Goal: Information Seeking & Learning: Learn about a topic

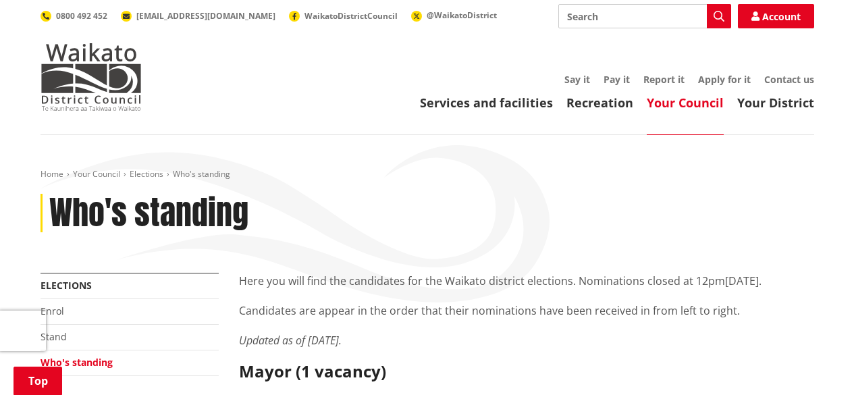
scroll to position [8033, 0]
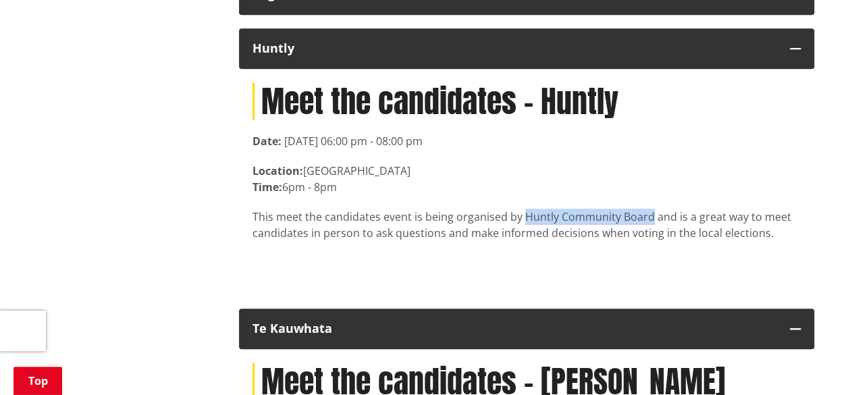
click at [647, 241] on p "This meet the candidates event is being organised by Huntly Community Board and…" at bounding box center [526, 225] width 548 height 32
drag, startPoint x: 648, startPoint y: 249, endPoint x: 520, endPoint y: 244, distance: 128.3
click at [520, 241] on p "This meet the candidates event is being organised by Huntly Community Board and…" at bounding box center [526, 225] width 548 height 32
copy p "Huntly Community Board"
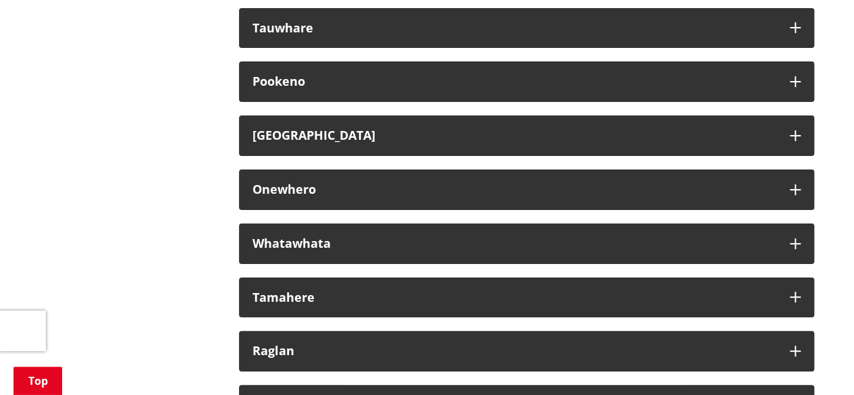
scroll to position [7628, 0]
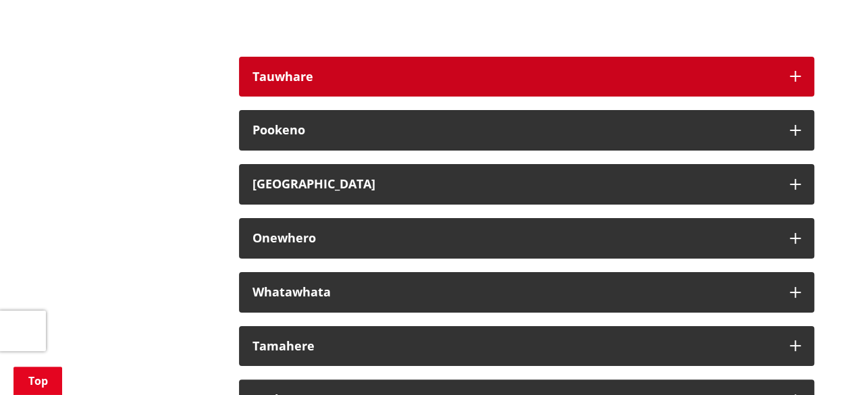
click at [397, 84] on div "Tauwhare" at bounding box center [514, 77] width 524 height 14
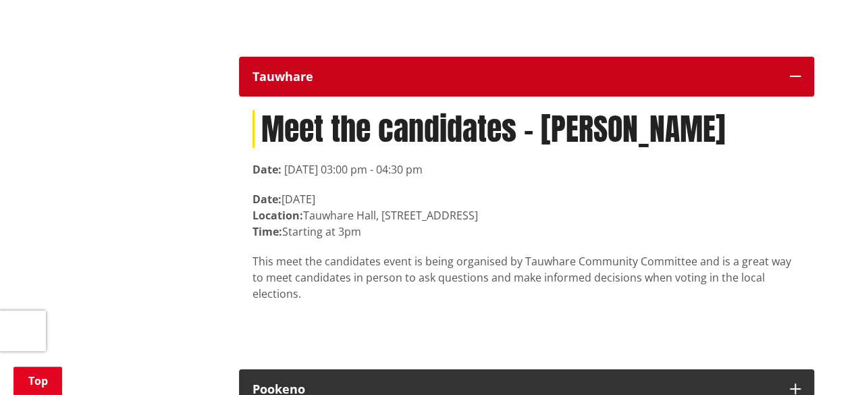
click at [413, 84] on div "Tauwhare" at bounding box center [514, 77] width 524 height 14
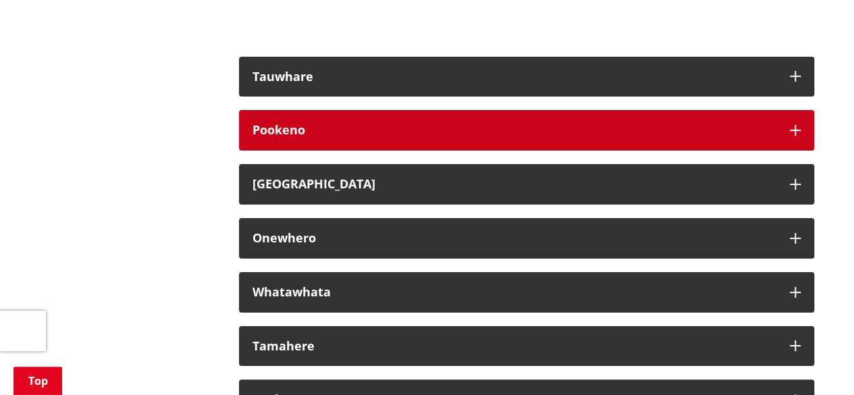
click at [355, 137] on div "Pookeno" at bounding box center [514, 131] width 524 height 14
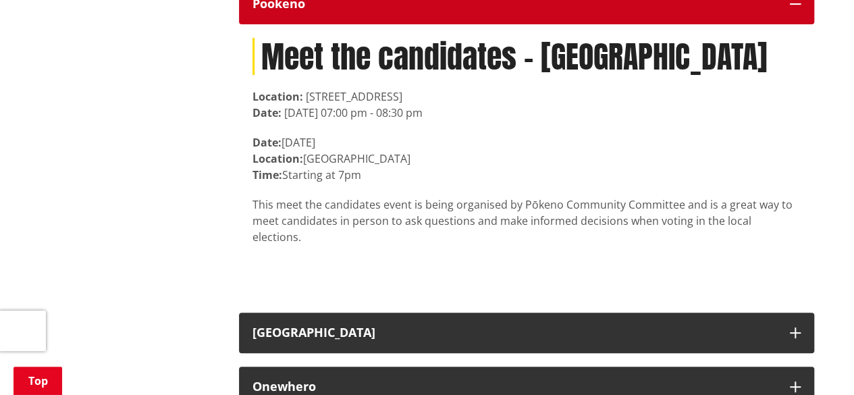
scroll to position [7763, 0]
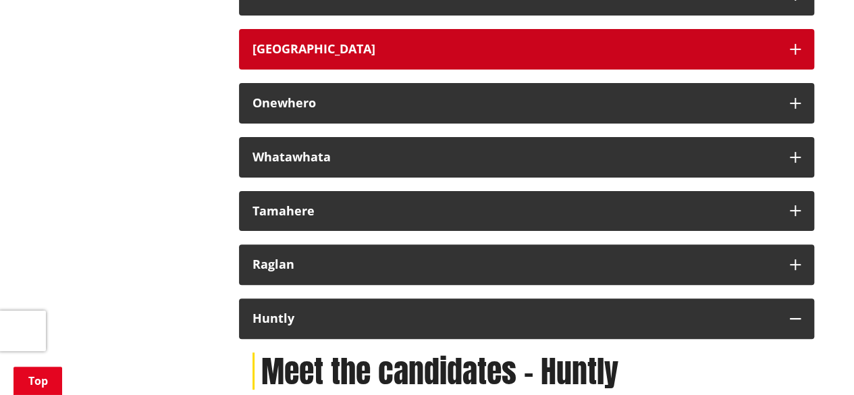
click at [365, 56] on div "[GEOGRAPHIC_DATA]" at bounding box center [514, 50] width 524 height 14
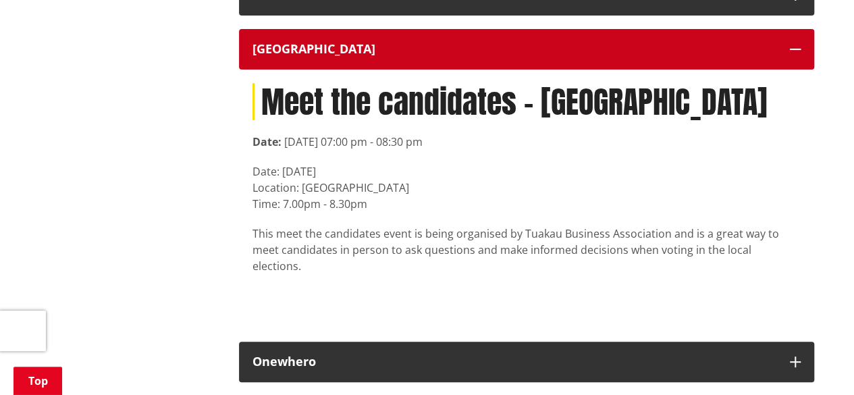
click at [366, 56] on div "[GEOGRAPHIC_DATA]" at bounding box center [514, 50] width 524 height 14
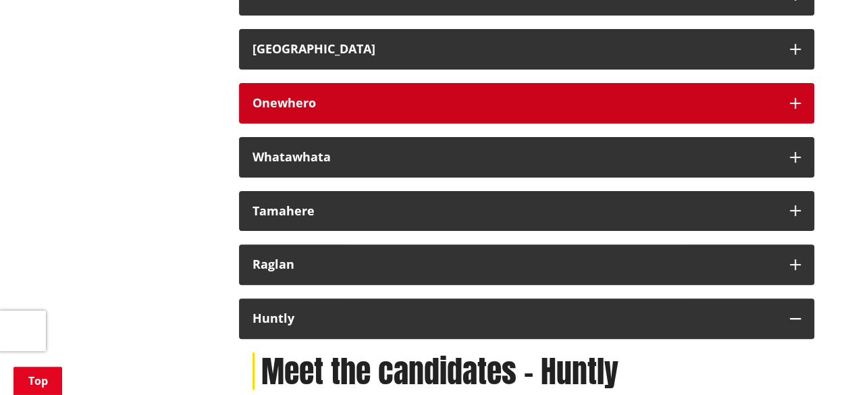
click at [363, 110] on div "Onewhero" at bounding box center [514, 104] width 524 height 14
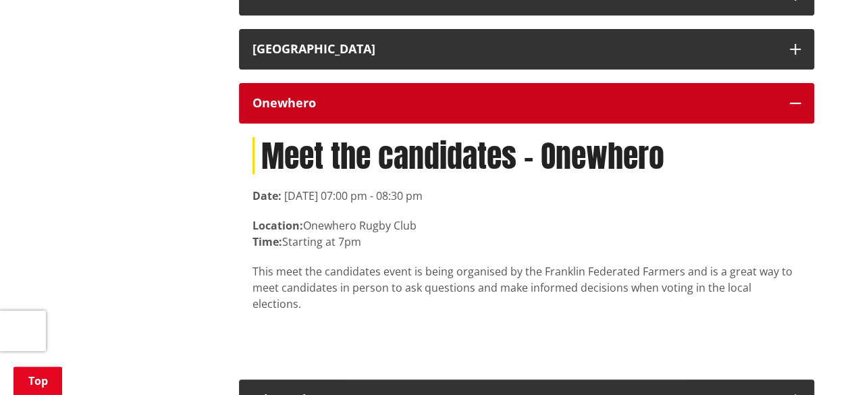
click at [376, 110] on div "Onewhero" at bounding box center [514, 104] width 524 height 14
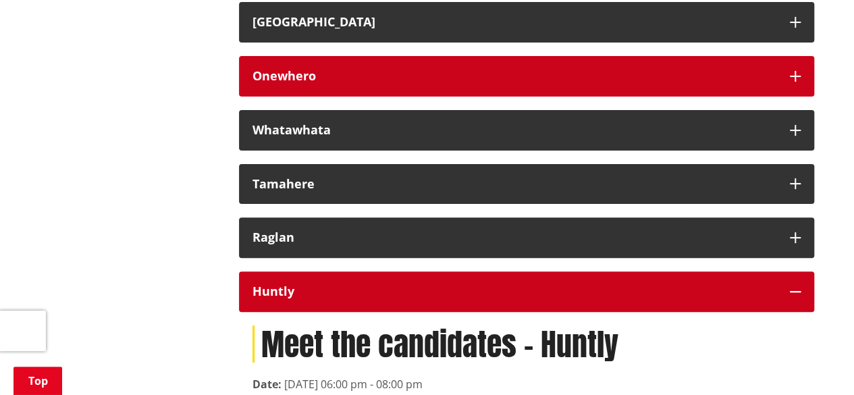
scroll to position [7898, 0]
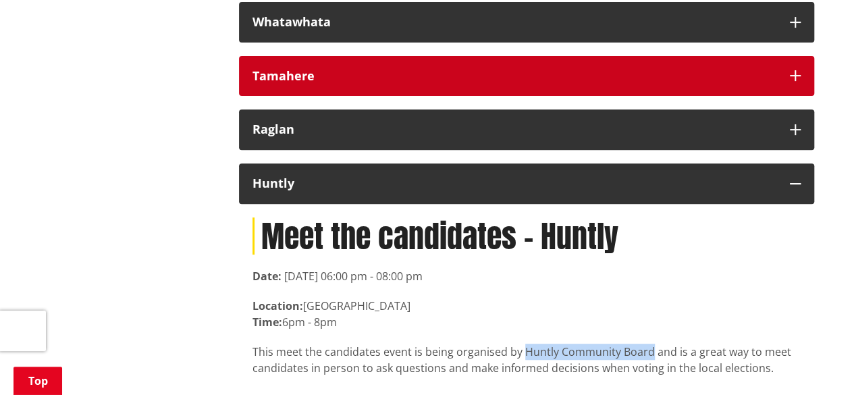
click at [346, 83] on div "Tamahere" at bounding box center [514, 77] width 524 height 14
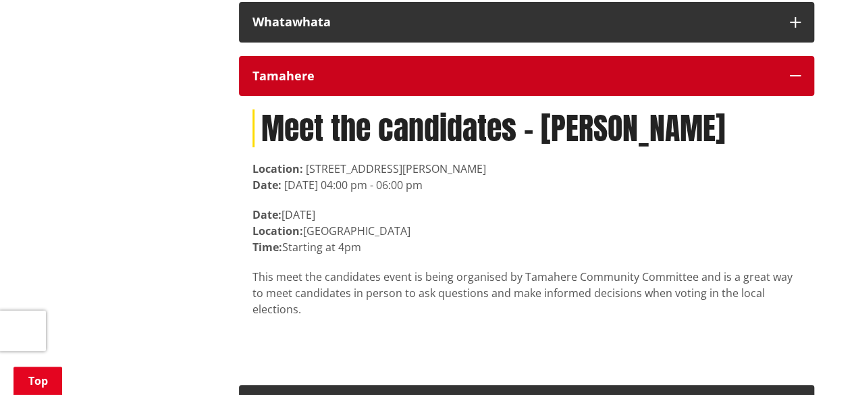
click at [795, 81] on icon "button" at bounding box center [795, 75] width 11 height 11
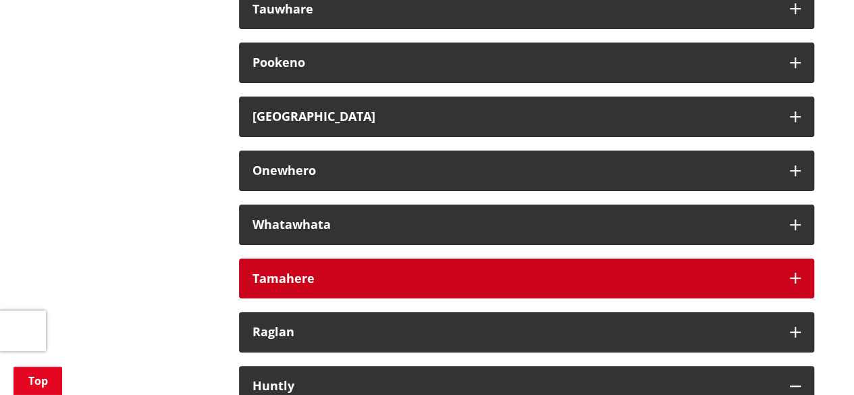
scroll to position [7831, 0]
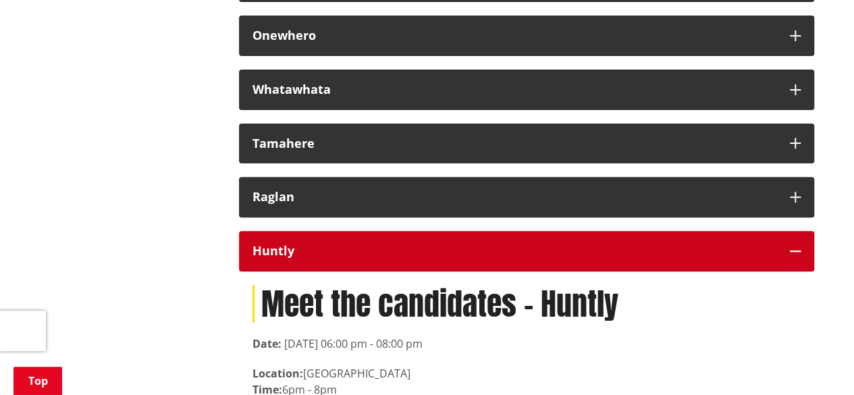
click at [321, 258] on div "Huntly" at bounding box center [514, 251] width 524 height 14
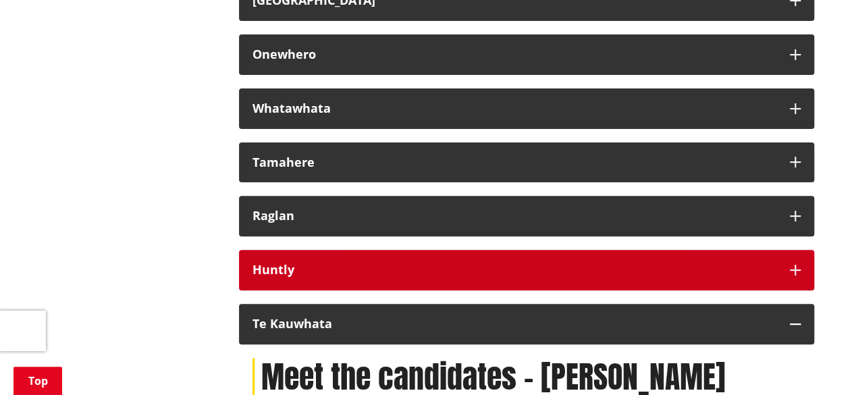
scroll to position [7763, 0]
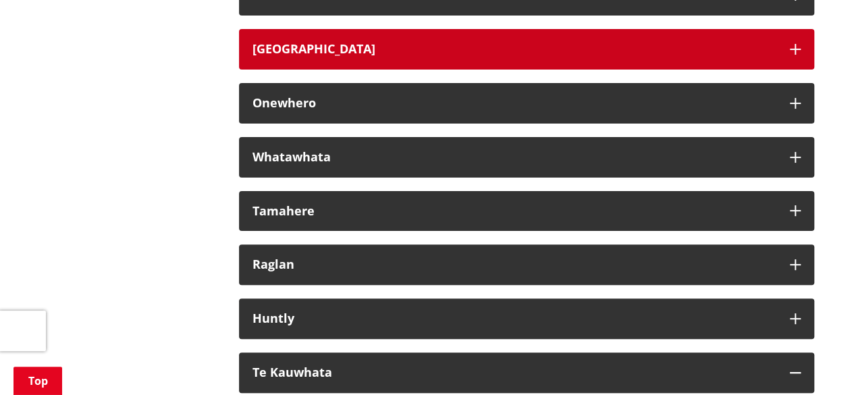
click at [342, 56] on div "[GEOGRAPHIC_DATA]" at bounding box center [514, 50] width 524 height 14
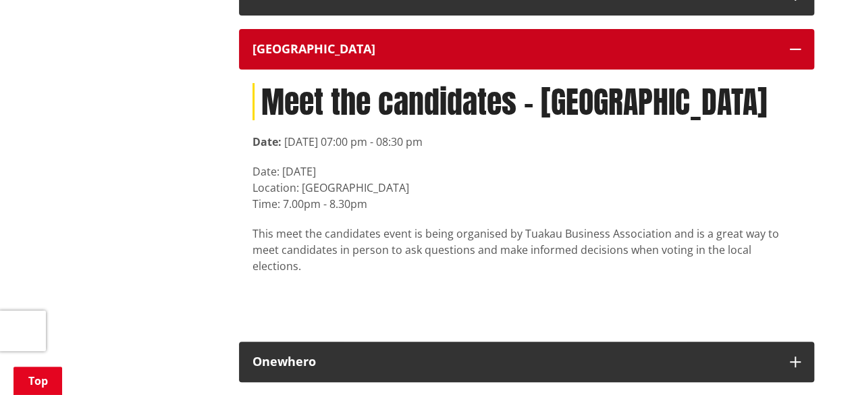
click at [333, 56] on div "[GEOGRAPHIC_DATA]" at bounding box center [514, 50] width 524 height 14
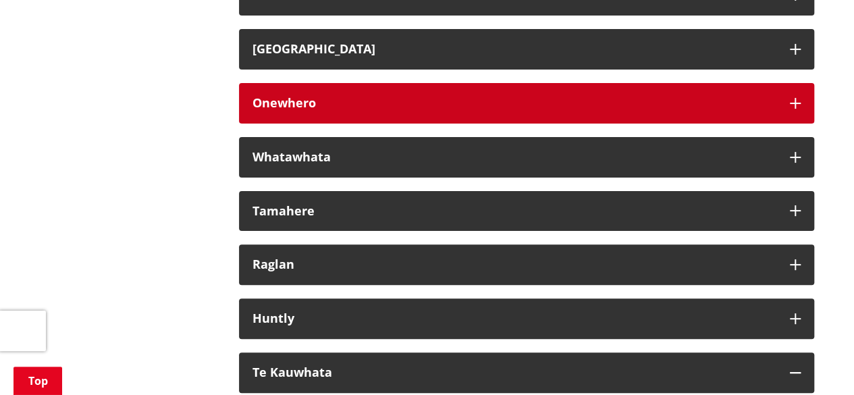
click at [348, 110] on div "Onewhero" at bounding box center [514, 104] width 524 height 14
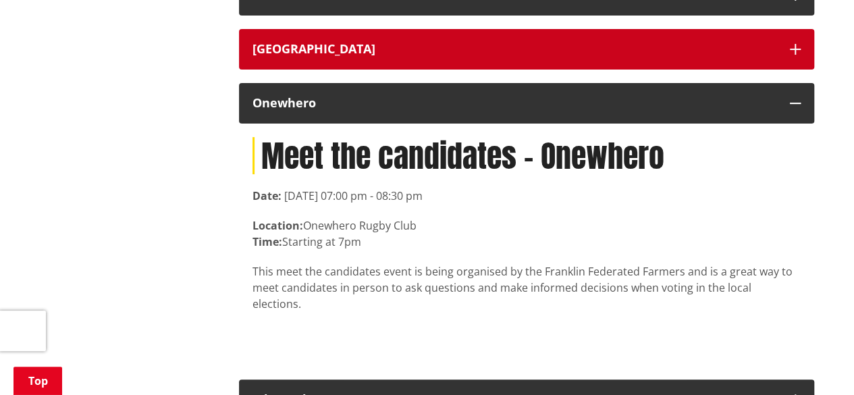
click at [336, 56] on div "[GEOGRAPHIC_DATA]" at bounding box center [514, 50] width 524 height 14
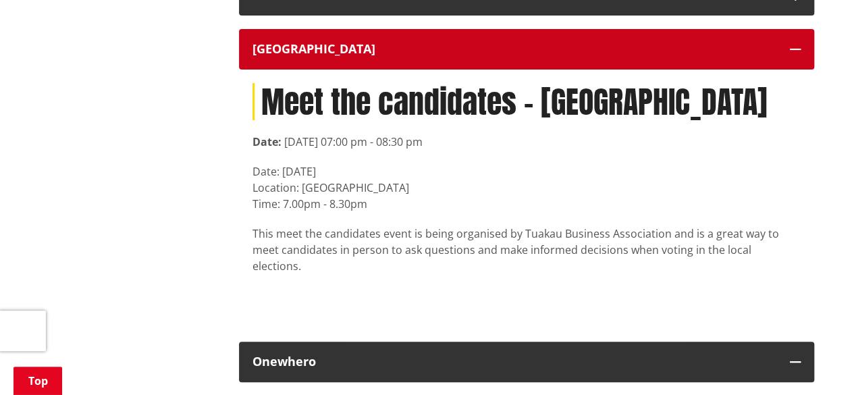
click at [336, 56] on div "[GEOGRAPHIC_DATA]" at bounding box center [514, 50] width 524 height 14
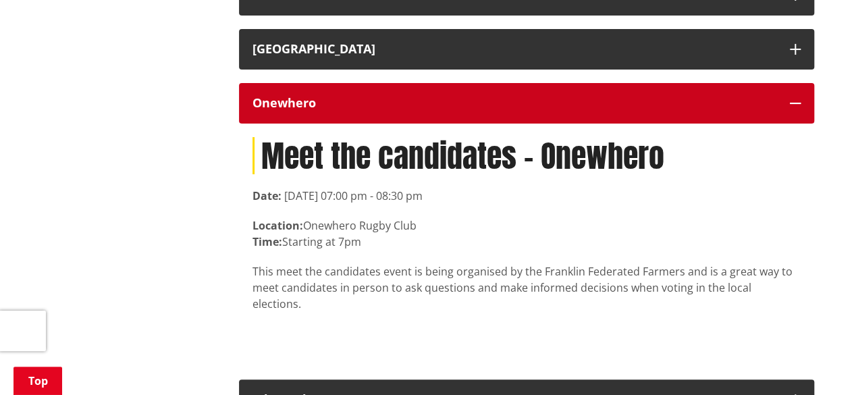
drag, startPoint x: 336, startPoint y: 141, endPoint x: 326, endPoint y: 113, distance: 29.2
click at [329, 123] on button "Onewhero" at bounding box center [526, 103] width 575 height 41
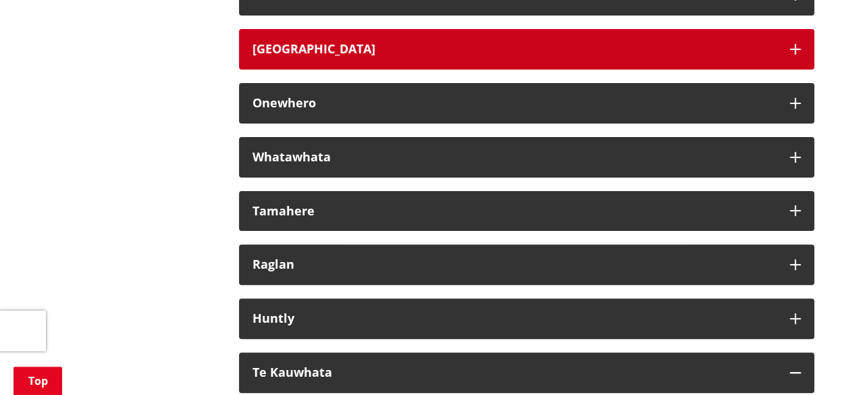
click at [440, 56] on div "[GEOGRAPHIC_DATA]" at bounding box center [514, 50] width 524 height 14
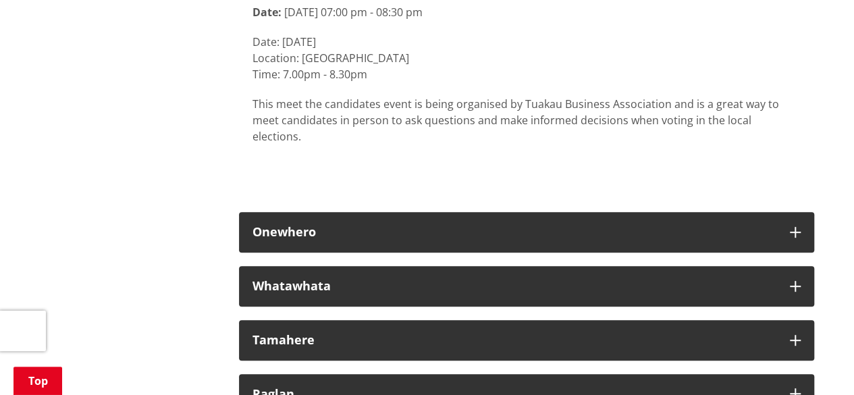
scroll to position [7898, 0]
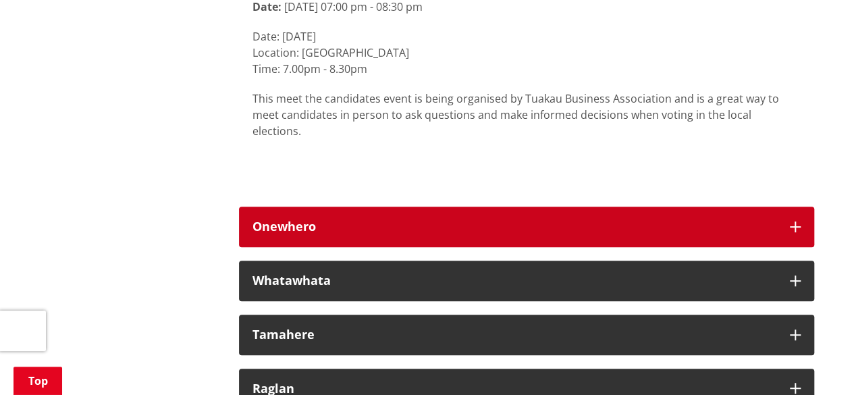
click at [320, 234] on div "Onewhero" at bounding box center [514, 227] width 524 height 14
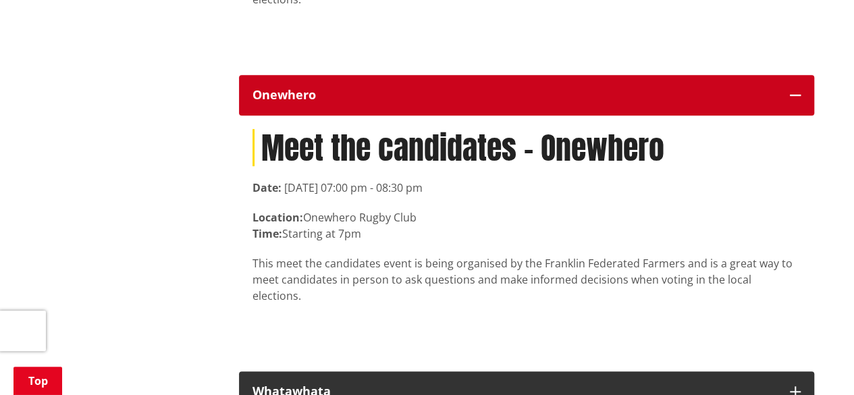
scroll to position [8033, 0]
